Goal: Information Seeking & Learning: Learn about a topic

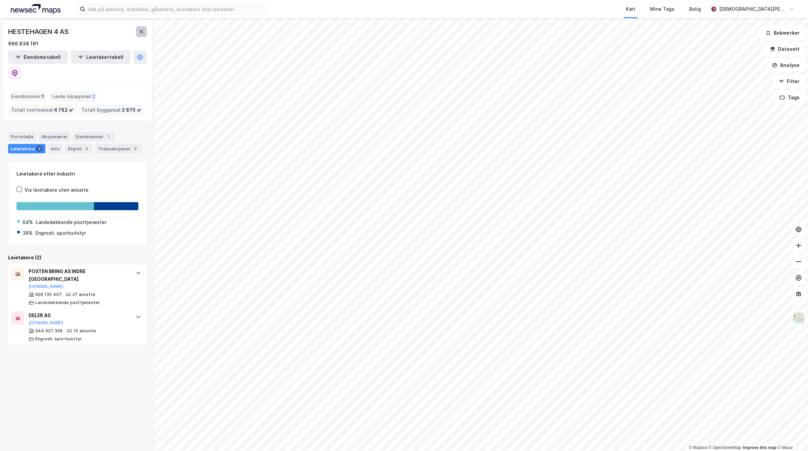
click at [139, 30] on icon at bounding box center [141, 31] width 5 height 5
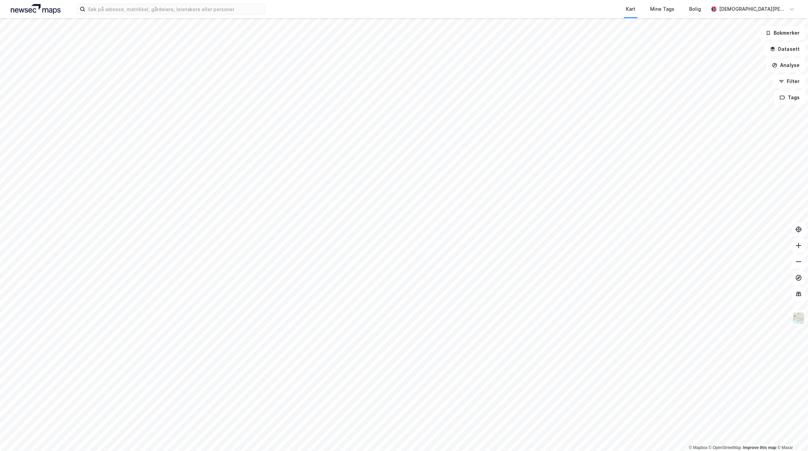
click at [33, 14] on img at bounding box center [36, 9] width 50 height 10
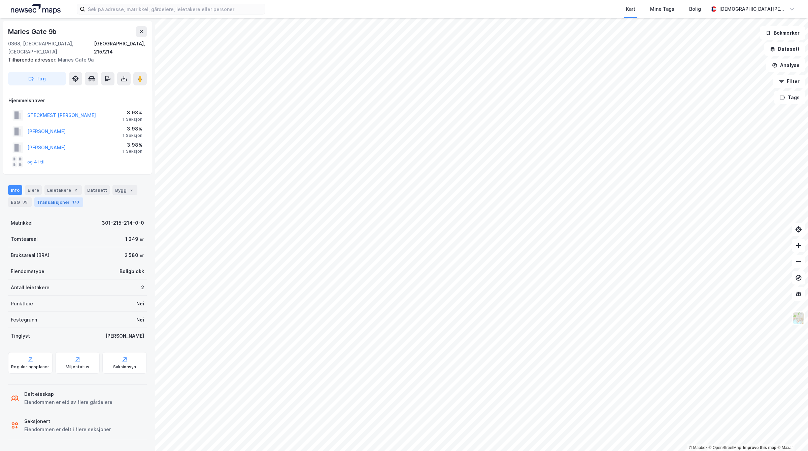
click at [67, 198] on div "Transaksjoner 170" at bounding box center [58, 202] width 49 height 9
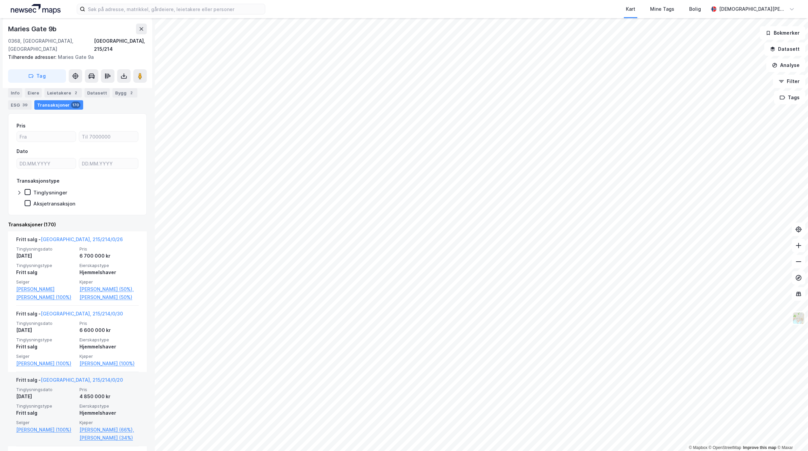
scroll to position [84, 0]
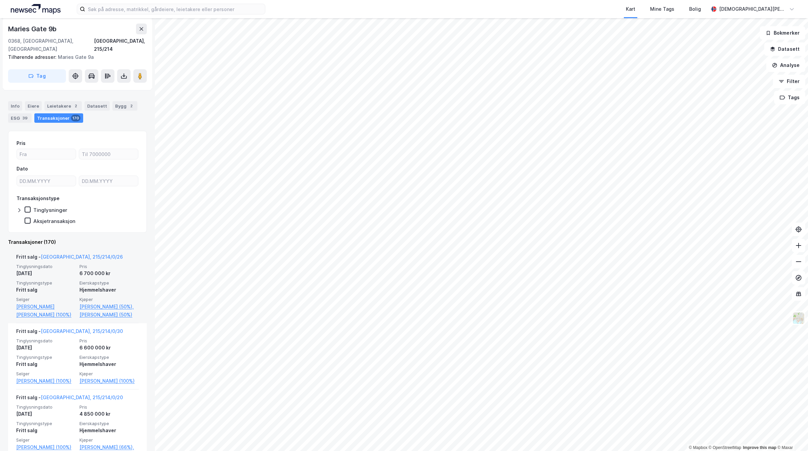
click at [68, 280] on span "Tinglysningstype" at bounding box center [45, 283] width 59 height 6
click at [83, 270] on div "6 700 000 kr" at bounding box center [108, 274] width 59 height 8
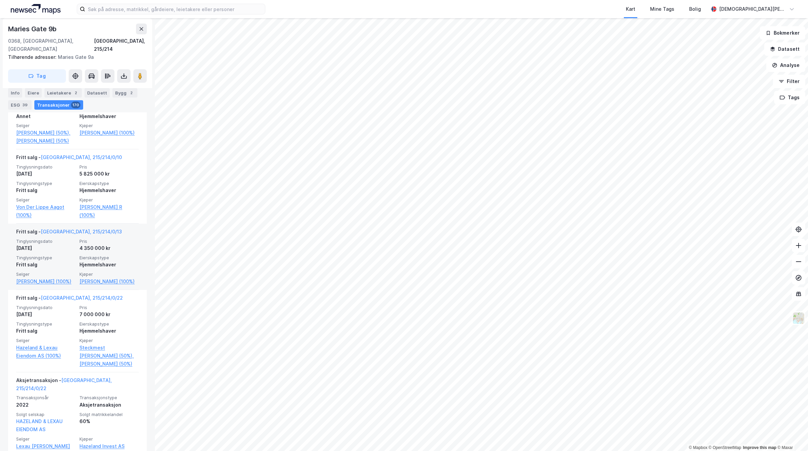
scroll to position [1473, 0]
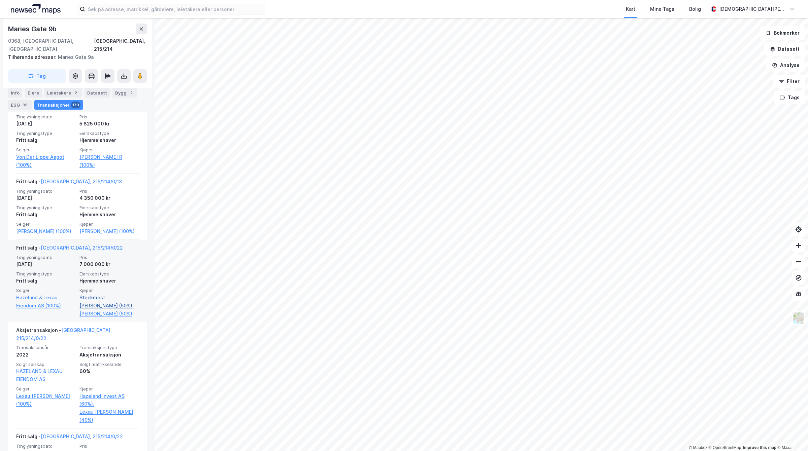
click at [103, 298] on link "Steckmest Nicolai C (50%)," at bounding box center [108, 302] width 59 height 16
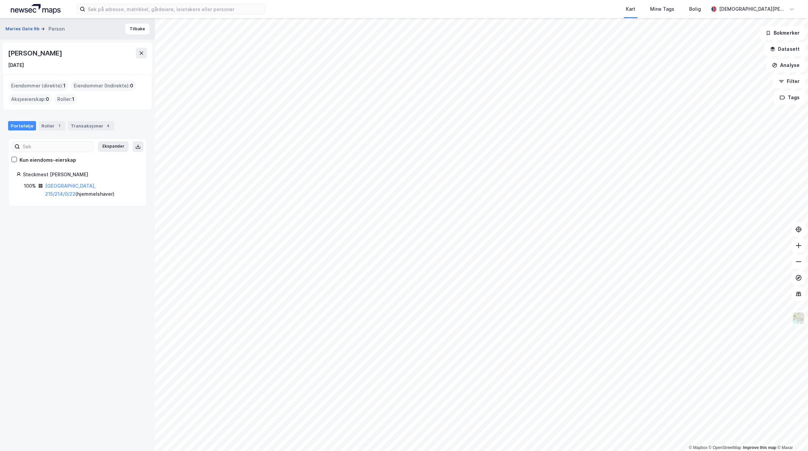
click at [22, 30] on button "Maries Gate 9b" at bounding box center [22, 29] width 35 height 7
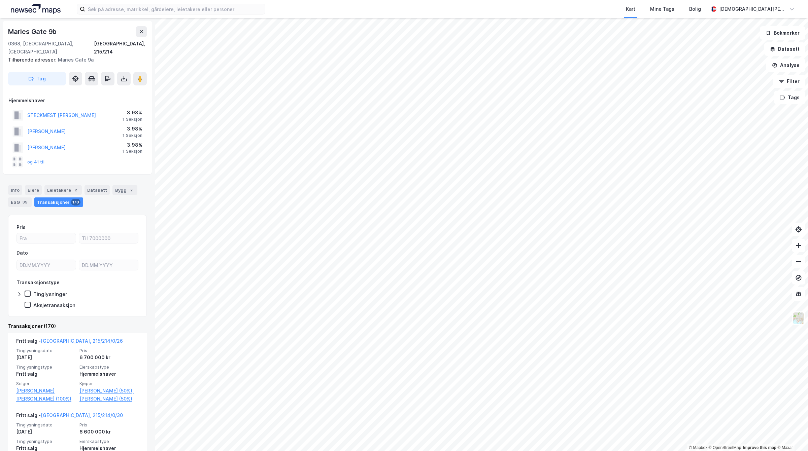
click at [41, 157] on div "og 41 til" at bounding box center [28, 162] width 32 height 11
click at [0, 0] on button "og 41 til" at bounding box center [0, 0] width 0 height 0
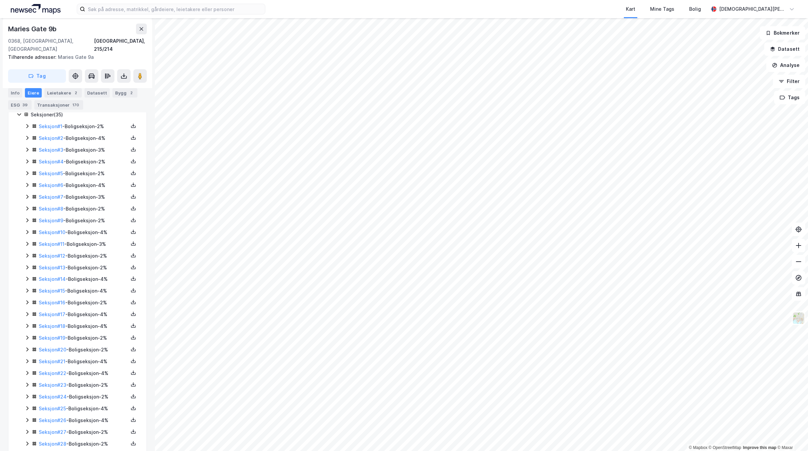
scroll to position [20, 0]
